Goal: Check status: Check status

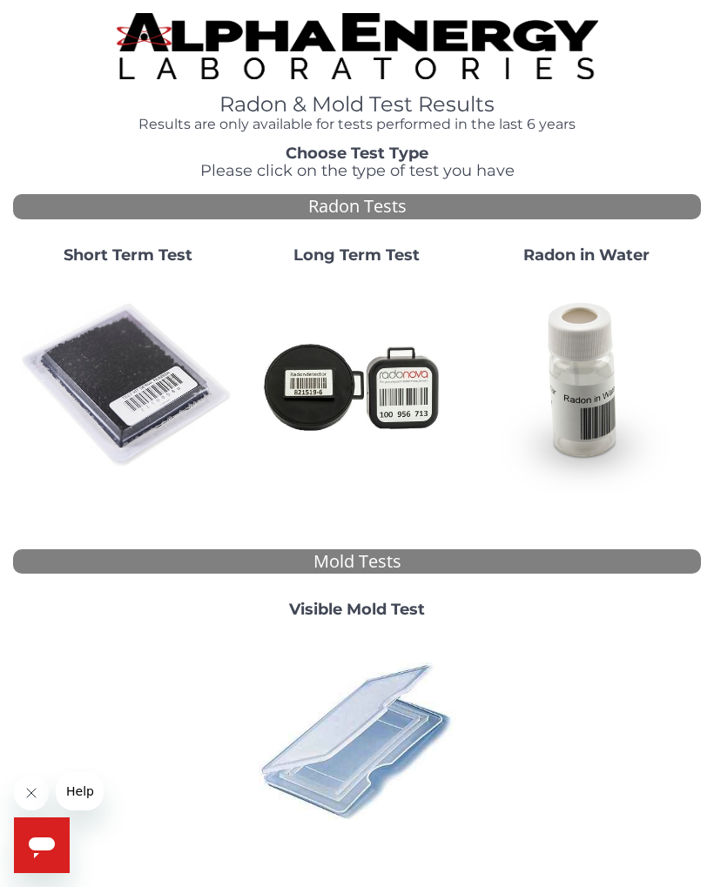
scroll to position [109, 0]
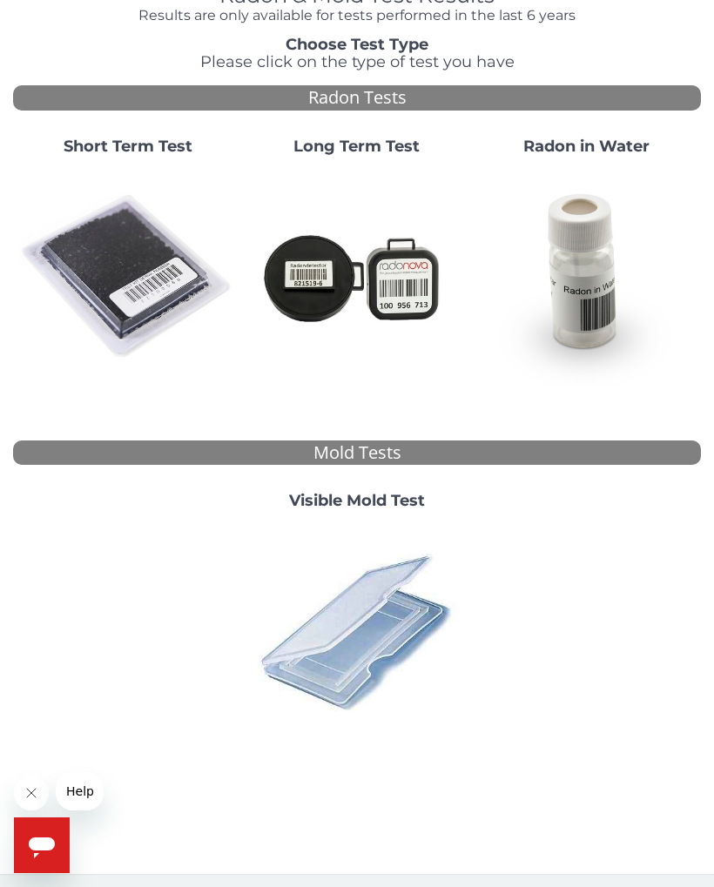
click at [124, 265] on img at bounding box center [127, 276] width 215 height 215
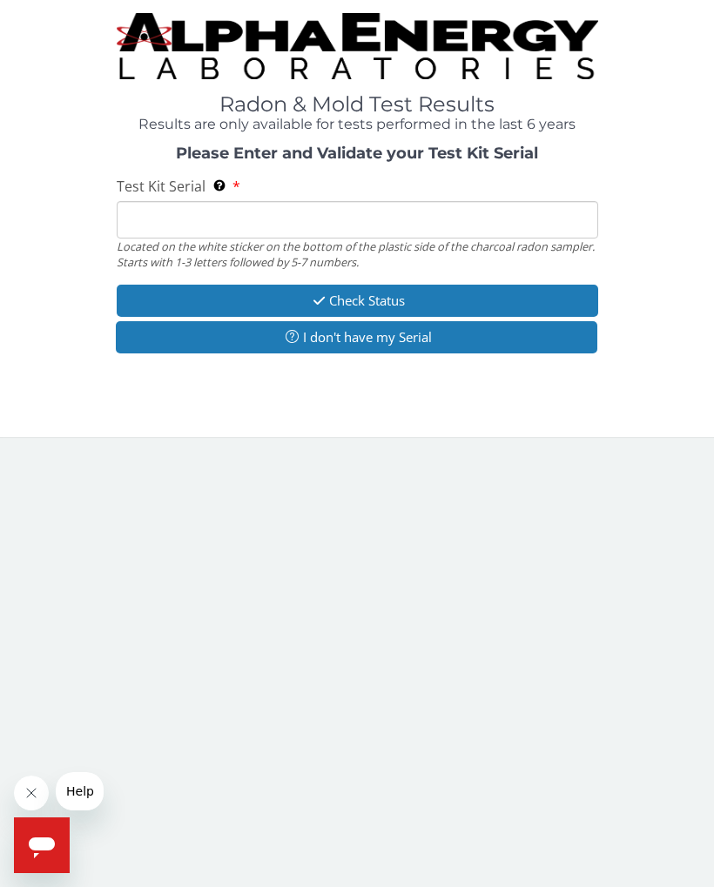
click at [168, 212] on input "Test Kit Serial Located on the white sticker on the bottom of the plastic side …" at bounding box center [357, 219] width 481 height 37
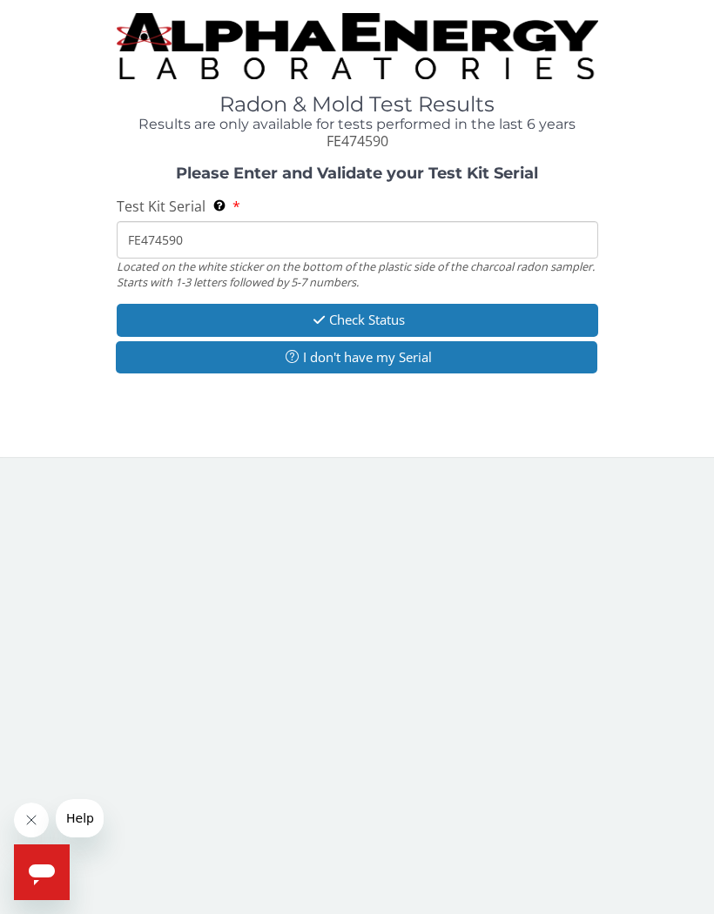
type input "FE474590"
click at [360, 315] on button "Check Status" at bounding box center [357, 320] width 481 height 32
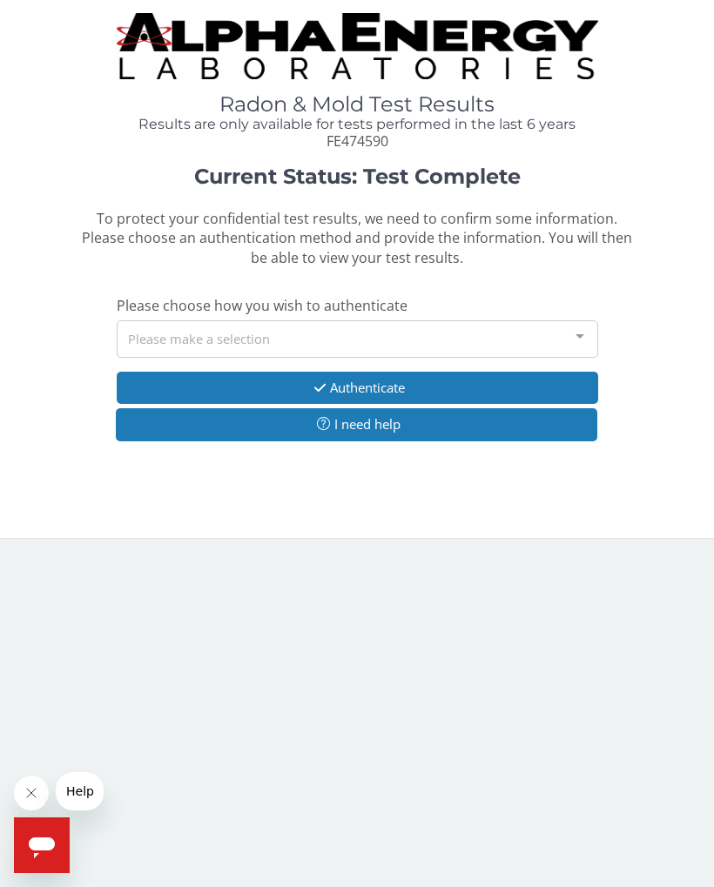
click at [575, 326] on div at bounding box center [579, 337] width 35 height 33
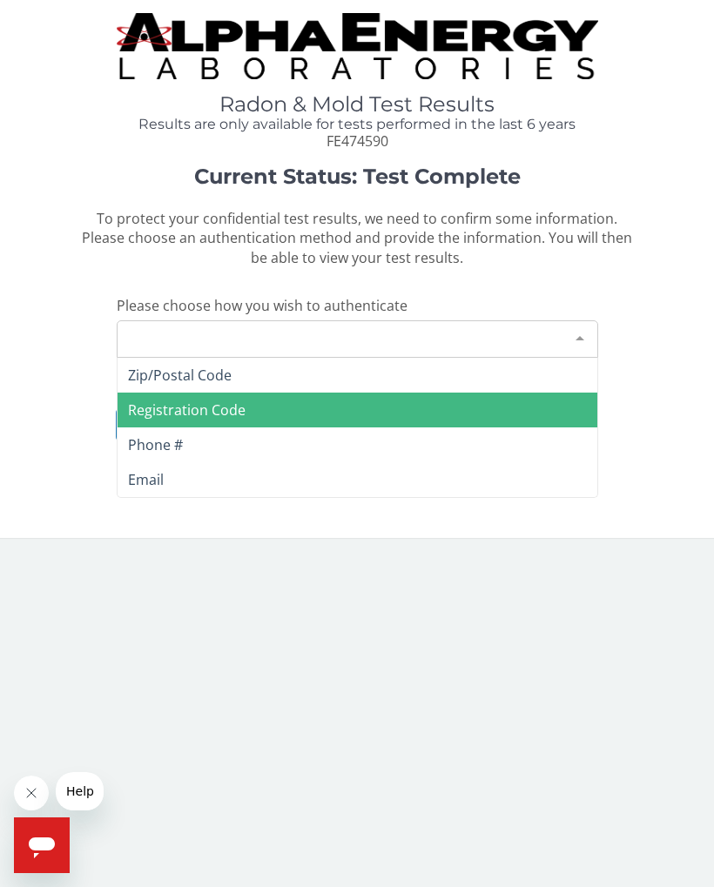
click at [207, 406] on span "Registration Code" at bounding box center [187, 409] width 118 height 19
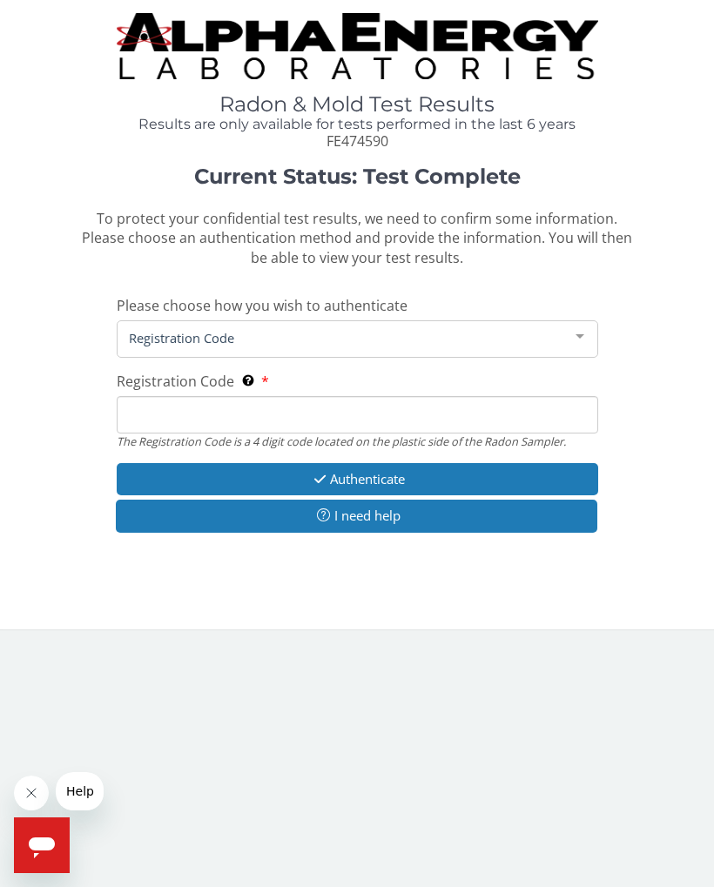
click at [179, 398] on input "Registration Code The Registration Code is a 4 digit code located on the plasti…" at bounding box center [357, 414] width 481 height 37
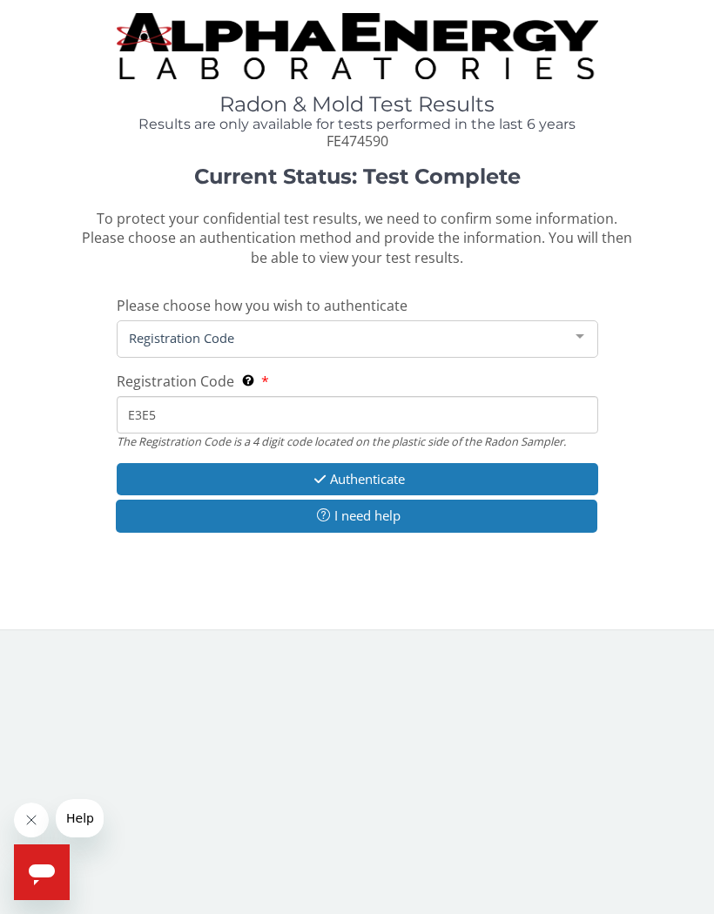
type input "E3E5"
click at [360, 463] on button "Authenticate" at bounding box center [357, 479] width 481 height 32
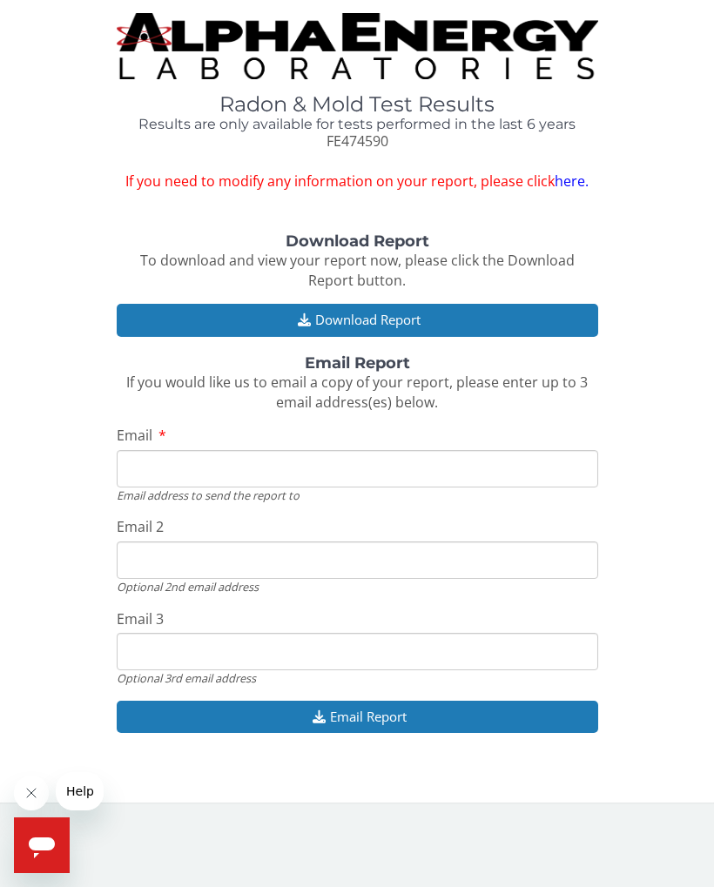
click at [318, 304] on button "Download Report" at bounding box center [357, 320] width 481 height 32
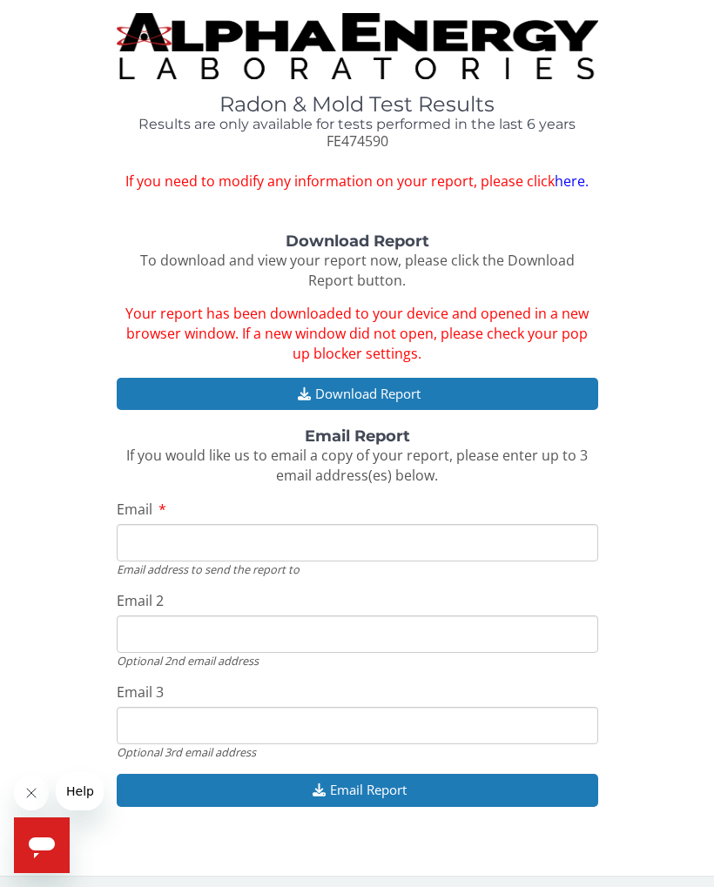
click at [165, 528] on input "Email" at bounding box center [357, 542] width 481 height 37
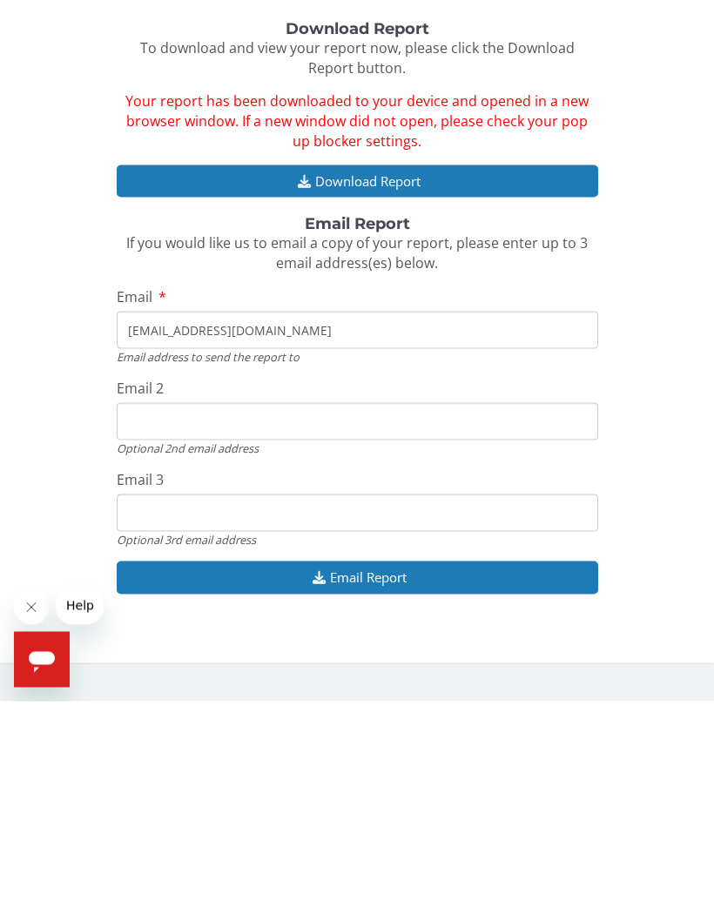
type input "[EMAIL_ADDRESS][DOMAIN_NAME]"
click at [346, 774] on button "Email Report" at bounding box center [357, 790] width 481 height 32
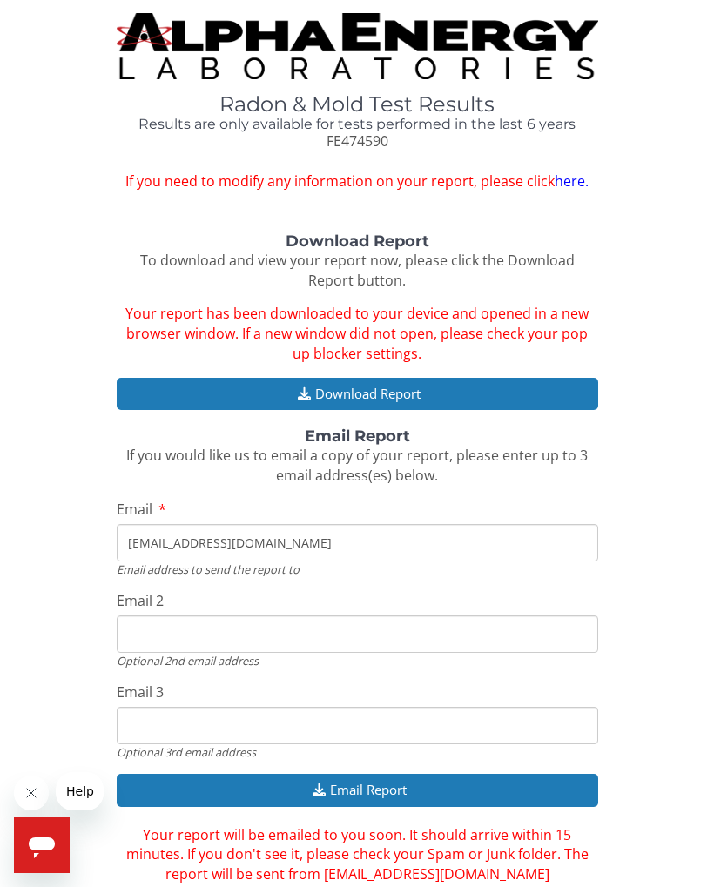
scroll to position [50, 0]
